Goal: Check status: Check status

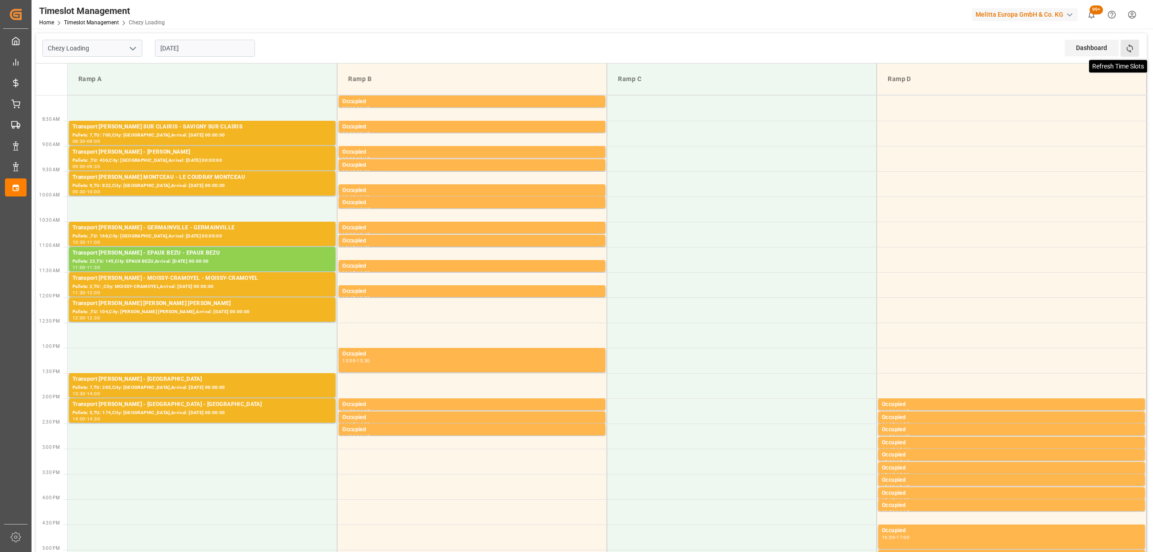
click at [1125, 45] on icon at bounding box center [1129, 48] width 9 height 9
click at [1125, 48] on icon at bounding box center [1129, 48] width 9 height 9
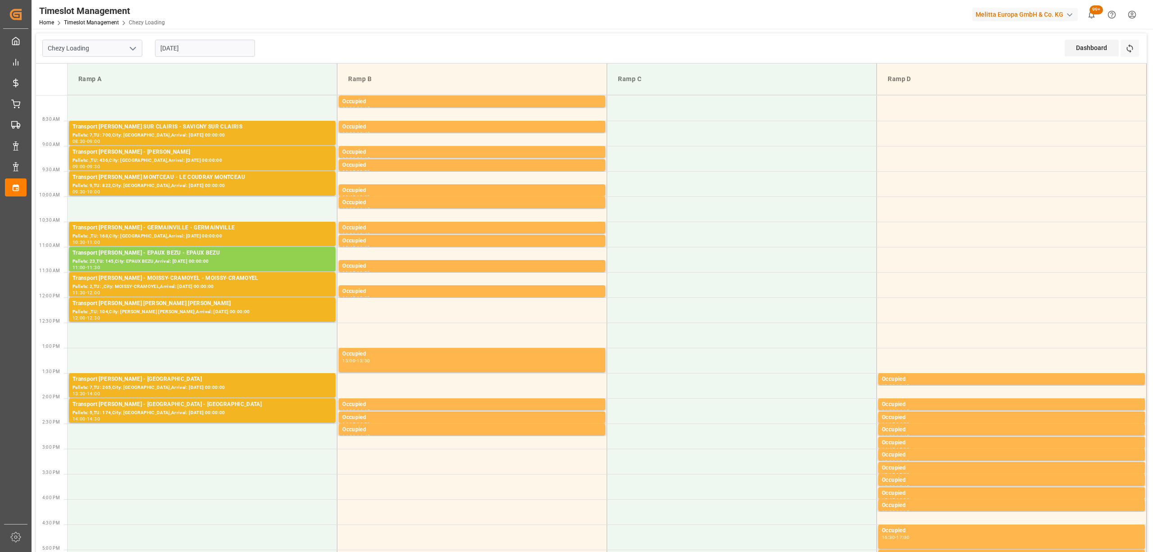
drag, startPoint x: 350, startPoint y: 27, endPoint x: 349, endPoint y: 1, distance: 26.6
click at [350, 27] on div "Timeslot Management Home Timeslot Management Chezy Loading Melitta Europa GmbH …" at bounding box center [589, 14] width 1128 height 29
click at [1126, 38] on div "Dashboard View Dashboard Refresh Time Slots" at bounding box center [1106, 48] width 82 height 30
click at [1128, 41] on button "Refresh Time Slots" at bounding box center [1130, 48] width 18 height 17
